Goal: Task Accomplishment & Management: Use online tool/utility

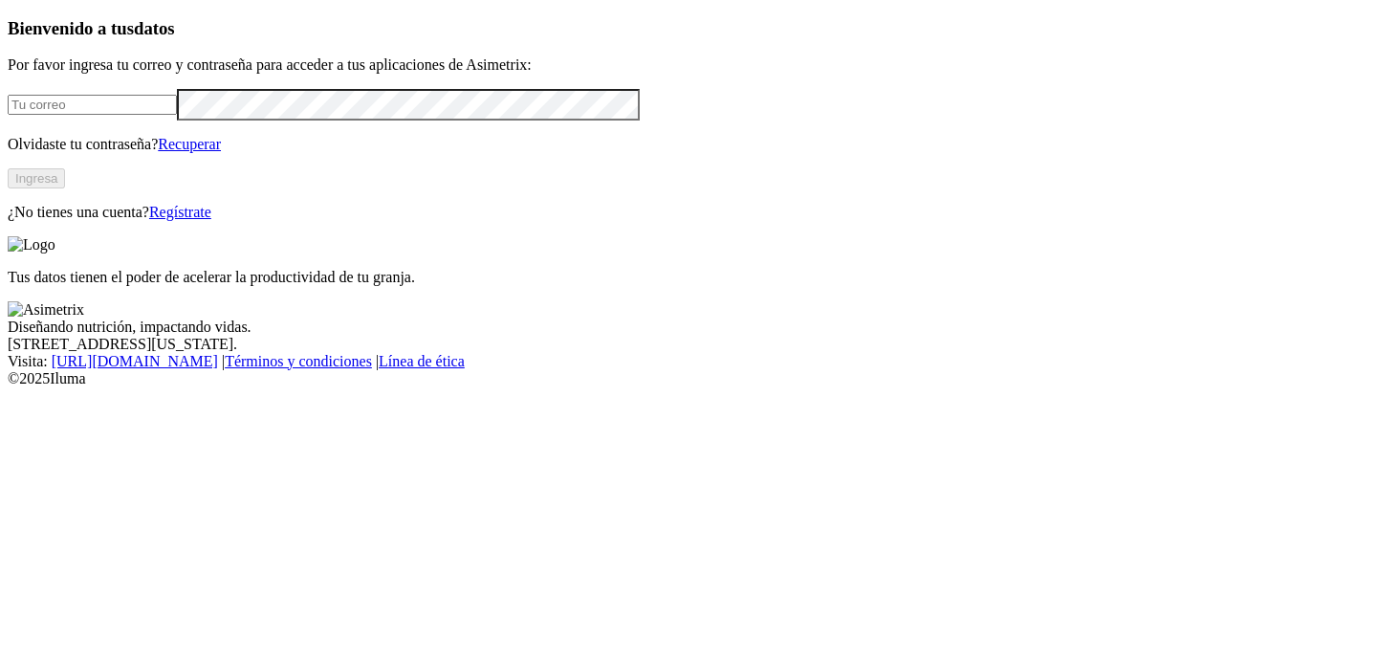
type input "natali.lora@premexcorp.com"
click at [65, 188] on button "Ingresa" at bounding box center [36, 178] width 57 height 20
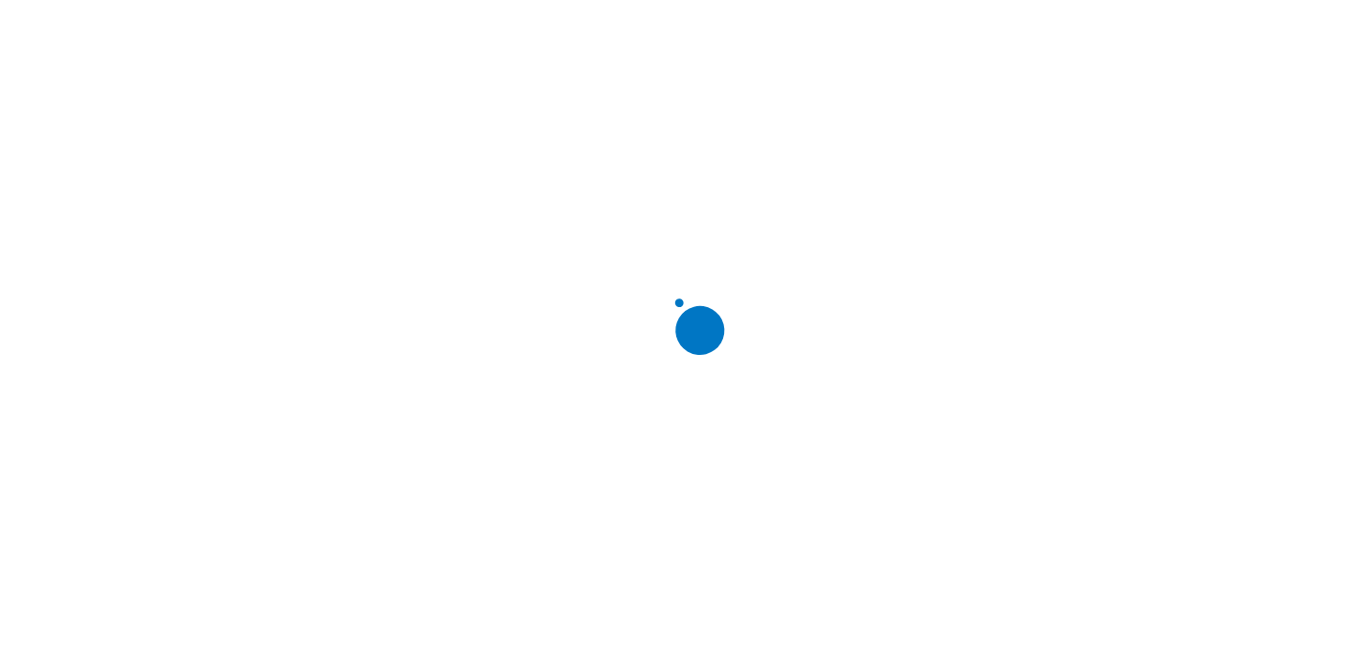
click at [227, 163] on div at bounding box center [689, 331] width 1363 height 662
